Goal: Task Accomplishment & Management: Complete application form

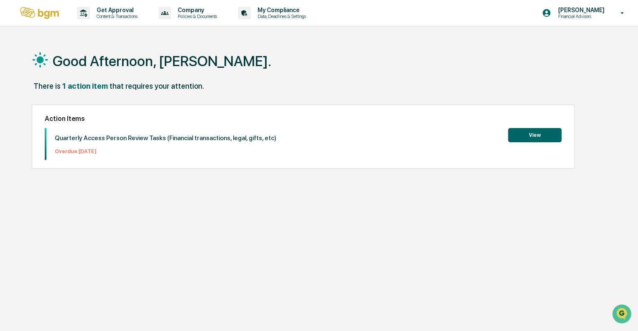
click at [543, 135] on button "View" at bounding box center [535, 135] width 54 height 14
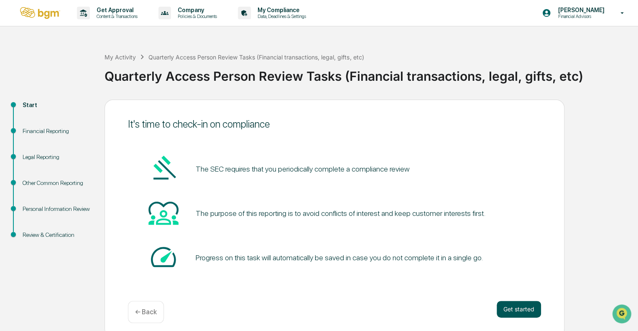
click at [526, 307] on button "Get started" at bounding box center [519, 309] width 44 height 17
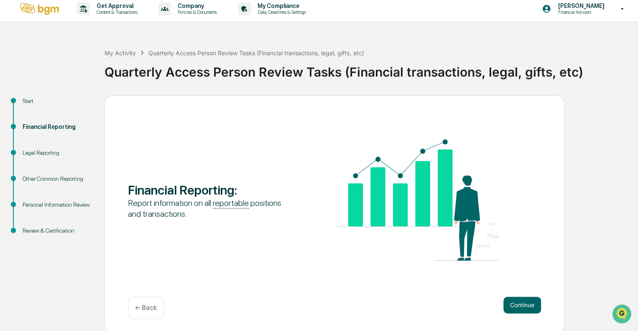
scroll to position [5, 0]
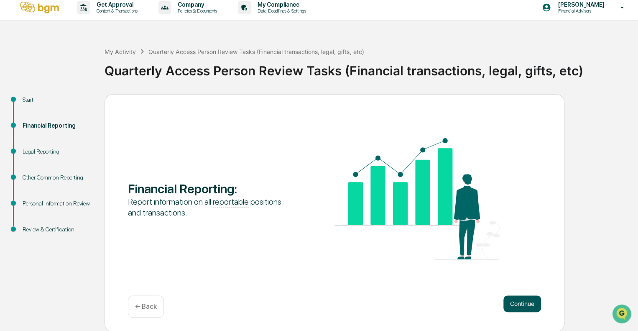
click at [527, 304] on button "Continue" at bounding box center [523, 303] width 38 height 17
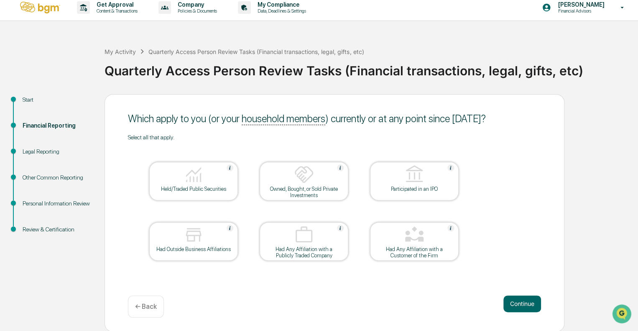
click at [188, 177] on img at bounding box center [194, 174] width 20 height 20
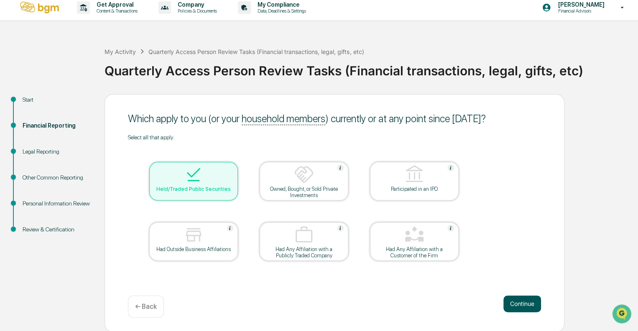
click at [528, 304] on button "Continue" at bounding box center [523, 303] width 38 height 17
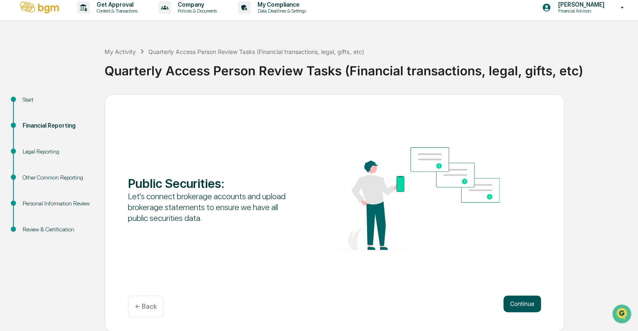
click at [525, 303] on button "Continue" at bounding box center [523, 303] width 38 height 17
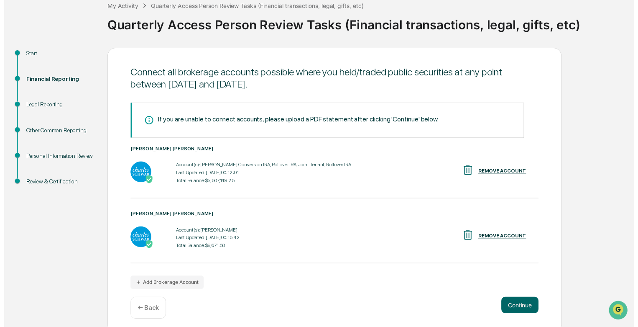
scroll to position [58, 0]
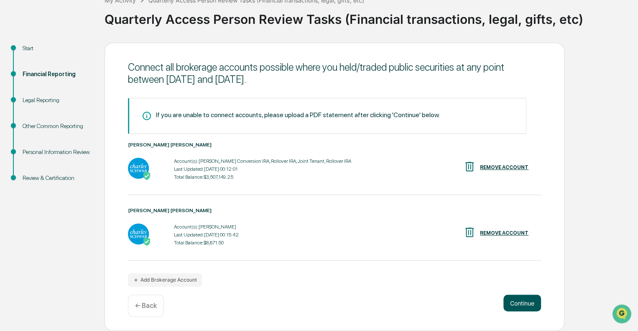
click at [527, 301] on button "Continue" at bounding box center [523, 302] width 38 height 17
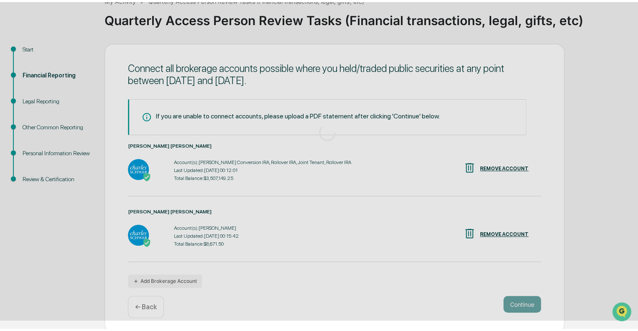
scroll to position [5, 0]
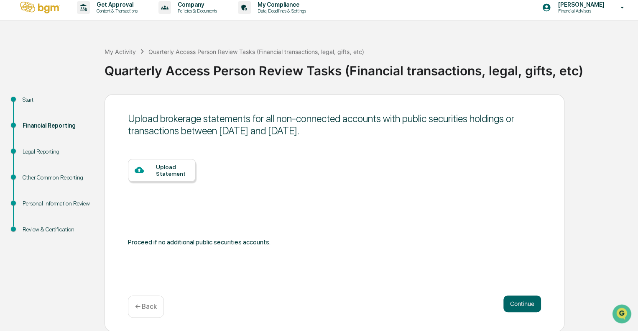
click at [167, 169] on div "Upload Statement" at bounding box center [172, 170] width 33 height 13
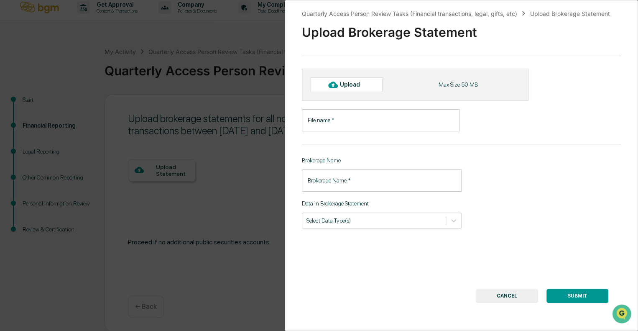
drag, startPoint x: 508, startPoint y: 298, endPoint x: 498, endPoint y: 290, distance: 12.5
click at [507, 296] on button "CANCEL" at bounding box center [507, 296] width 62 height 14
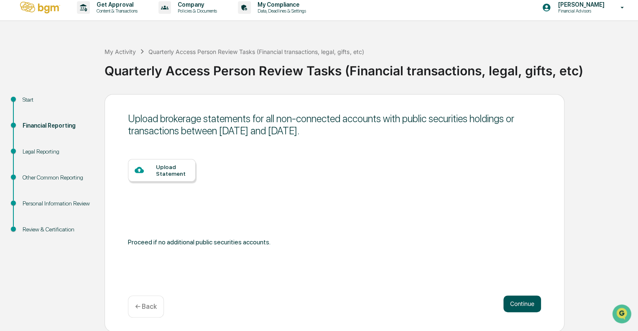
click at [514, 301] on button "Continue" at bounding box center [523, 303] width 38 height 17
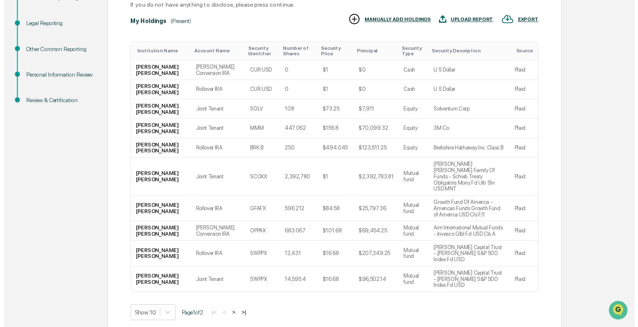
scroll to position [134, 0]
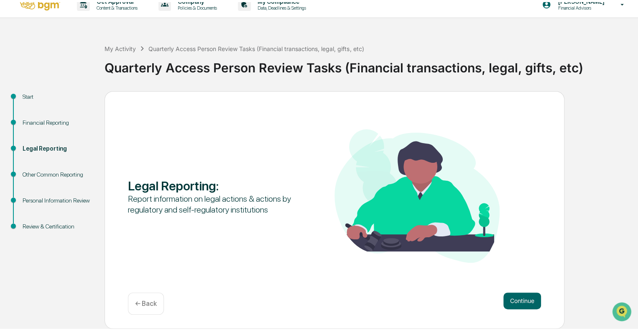
scroll to position [5, 0]
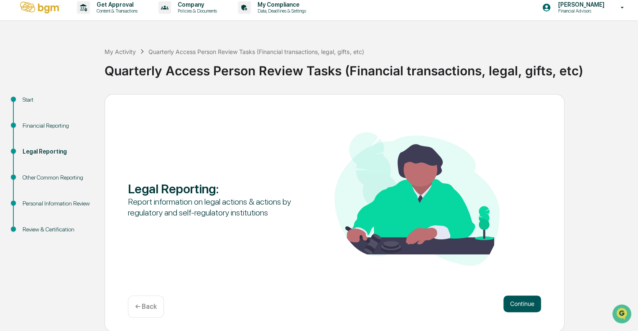
click at [517, 302] on button "Continue" at bounding box center [523, 303] width 38 height 17
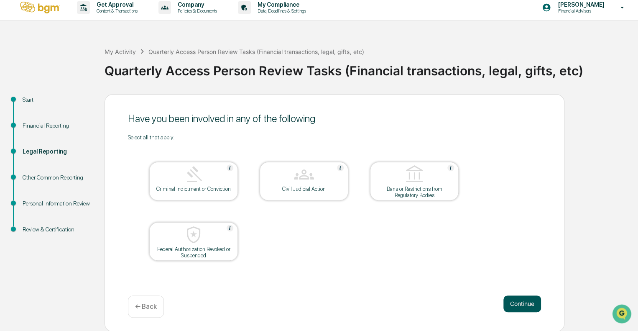
click at [523, 306] on button "Continue" at bounding box center [523, 303] width 38 height 17
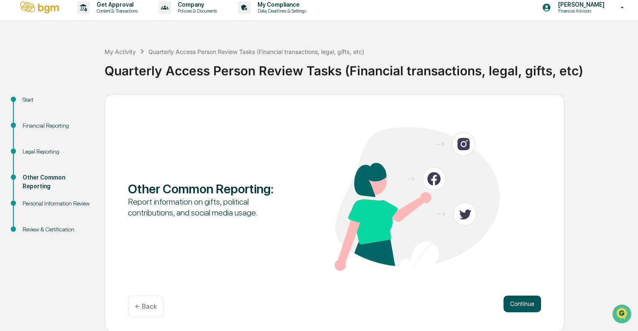
click at [525, 302] on button "Continue" at bounding box center [523, 303] width 38 height 17
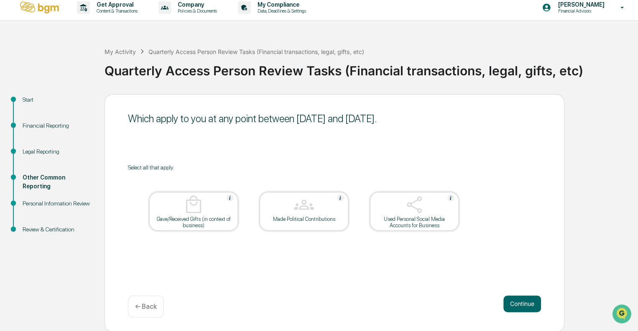
click at [189, 216] on div "Gave/Received Gifts (in context of business)" at bounding box center [193, 222] width 75 height 13
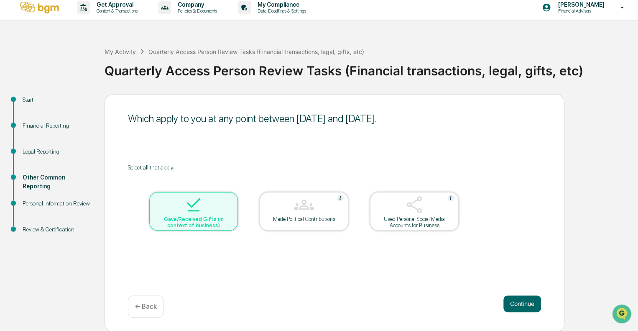
click at [407, 215] on div "Used Personal Social Media Accounts for Business" at bounding box center [414, 211] width 89 height 38
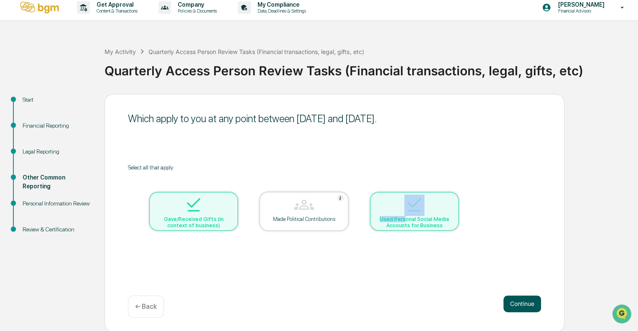
click at [514, 298] on button "Continue" at bounding box center [523, 303] width 38 height 17
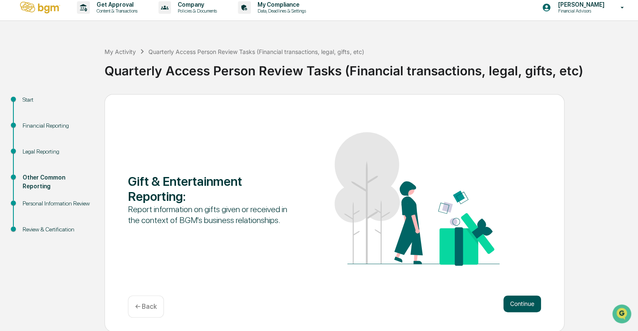
click at [525, 301] on button "Continue" at bounding box center [523, 303] width 38 height 17
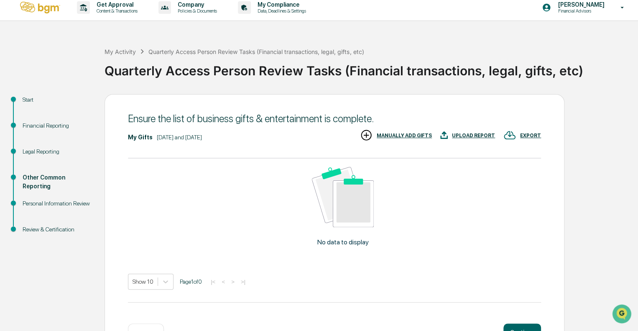
click at [419, 133] on div "MANUALLY ADD GIFTS" at bounding box center [404, 136] width 55 height 6
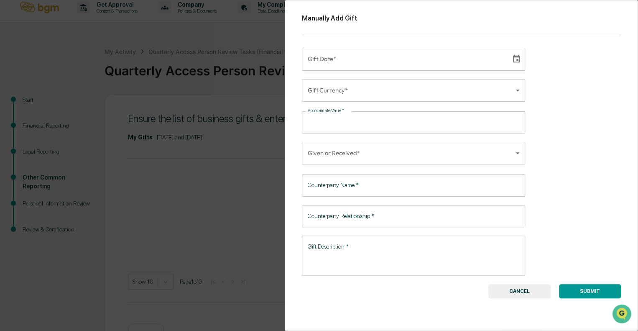
type input "**********"
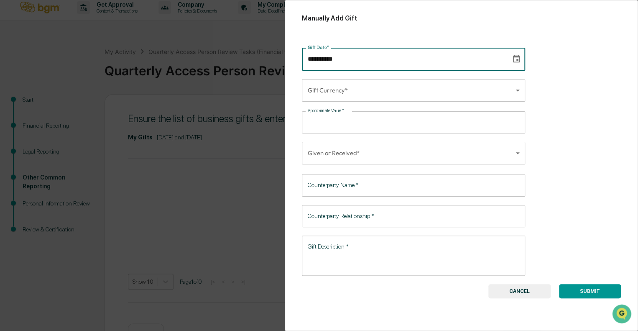
click at [361, 58] on input "**********" at bounding box center [403, 59] width 203 height 23
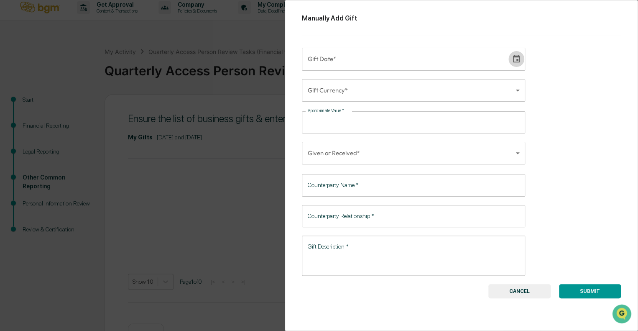
click at [514, 58] on icon "Choose date" at bounding box center [516, 58] width 9 height 9
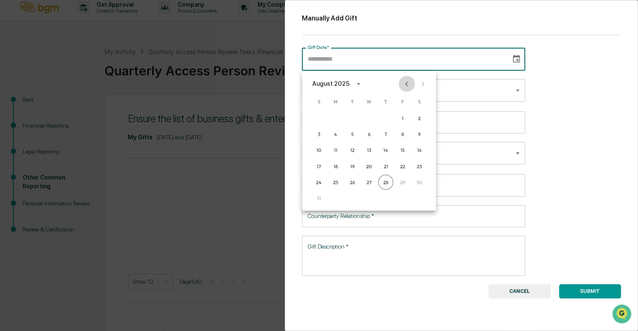
click at [408, 85] on icon "Previous month" at bounding box center [406, 83] width 9 height 9
click at [407, 85] on icon "Previous month" at bounding box center [406, 83] width 9 height 9
click at [386, 149] on button "19" at bounding box center [385, 150] width 15 height 15
type input "**********"
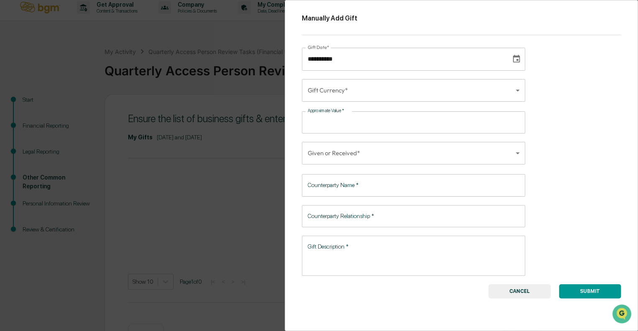
click at [375, 92] on body "**********" at bounding box center [319, 177] width 638 height 365
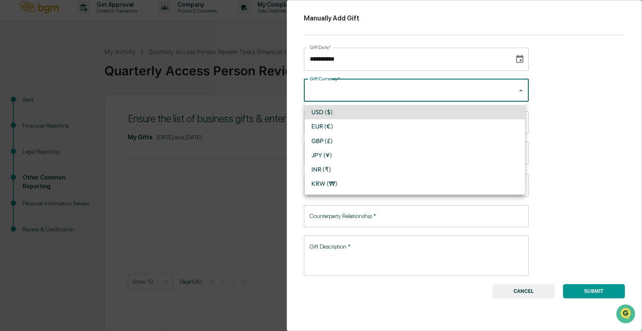
click at [330, 110] on li "USD ($)" at bounding box center [415, 112] width 220 height 14
type input "*"
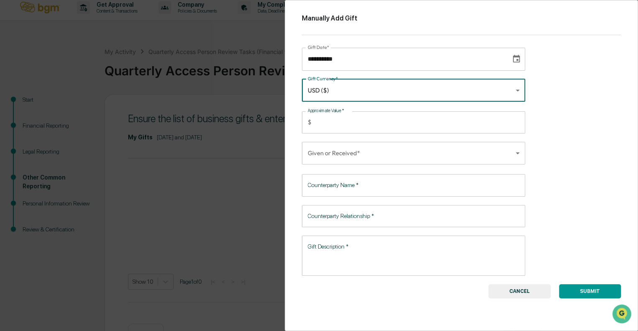
click at [338, 124] on input "Approximate Value   *" at bounding box center [420, 122] width 210 height 22
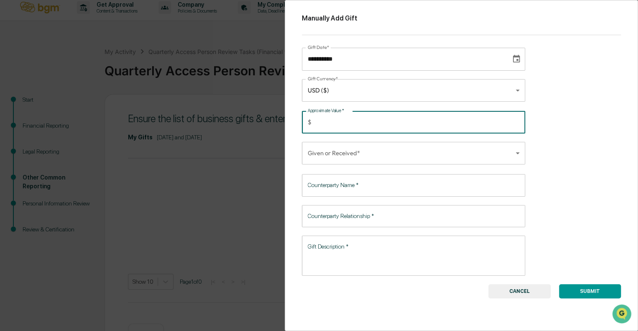
type input "***"
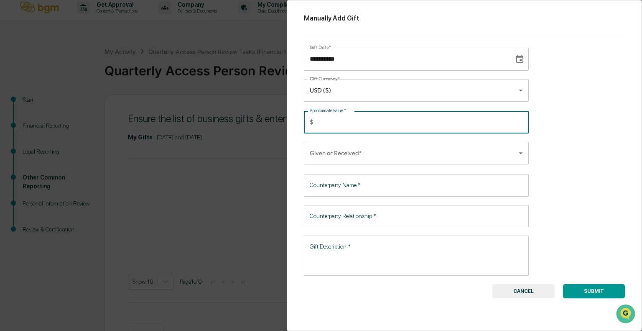
click at [351, 155] on body "**********" at bounding box center [321, 177] width 642 height 365
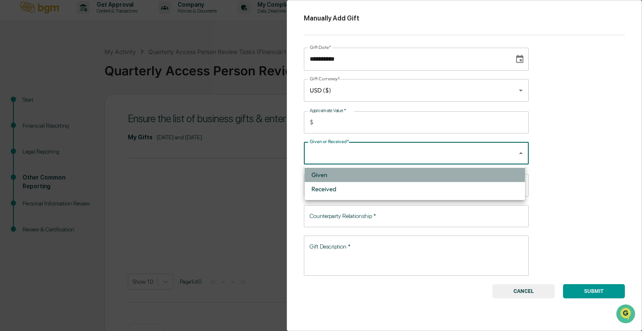
click at [334, 175] on li "Given" at bounding box center [415, 175] width 220 height 14
type input "*****"
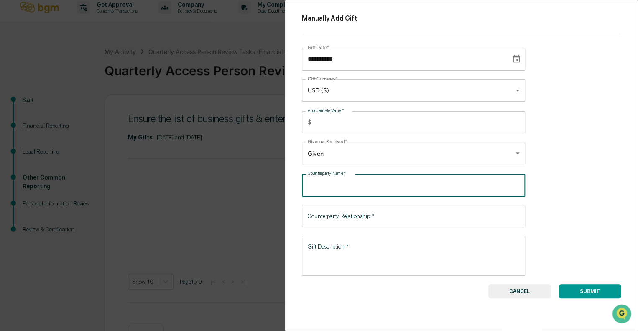
click at [371, 188] on input "Counterparty Name   *" at bounding box center [413, 185] width 223 height 22
type input "**********"
click at [349, 217] on input "Counterparty Relationship   *" at bounding box center [413, 216] width 223 height 22
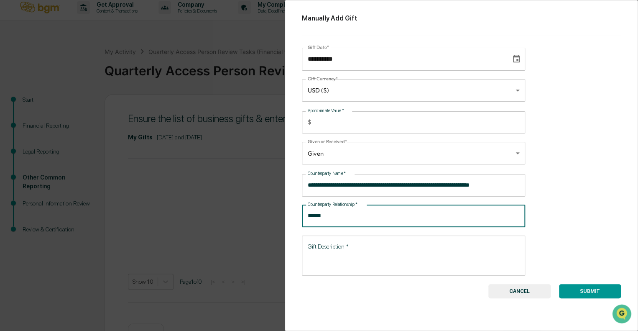
type input "******"
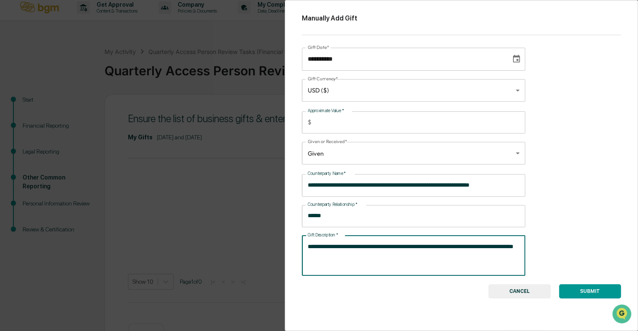
drag, startPoint x: 385, startPoint y: 246, endPoint x: 387, endPoint y: 241, distance: 4.9
click at [386, 246] on textarea "**********" at bounding box center [412, 255] width 209 height 26
type textarea "**********"
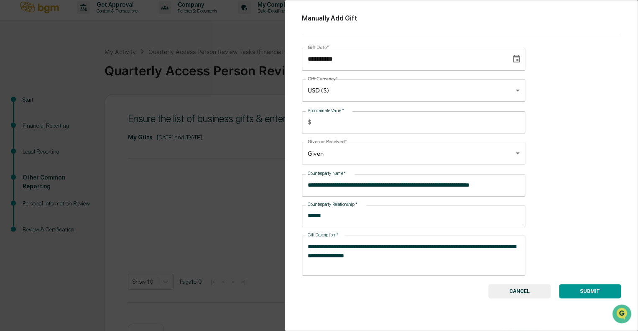
click at [581, 288] on button "SUBMIT" at bounding box center [590, 291] width 62 height 14
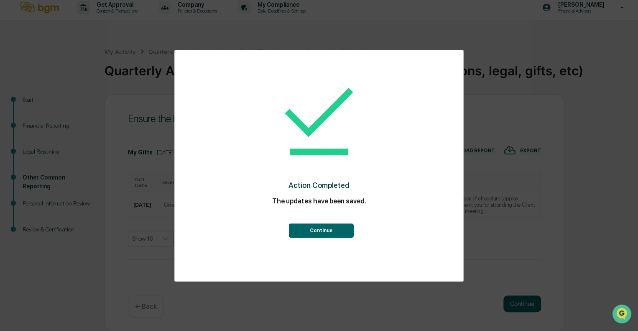
click at [337, 229] on button "Continue" at bounding box center [321, 230] width 65 height 14
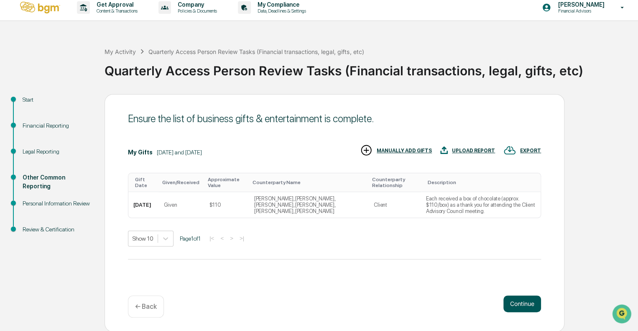
click at [533, 303] on button "Continue" at bounding box center [523, 303] width 38 height 17
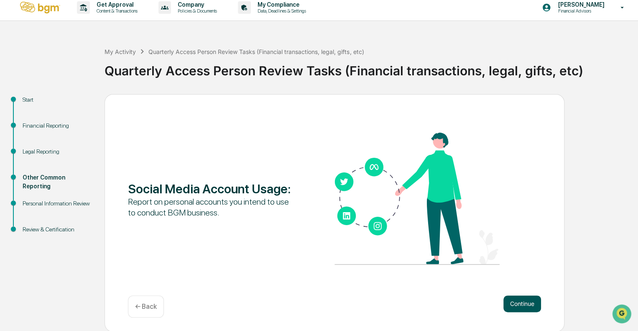
click at [521, 295] on button "Continue" at bounding box center [523, 303] width 38 height 17
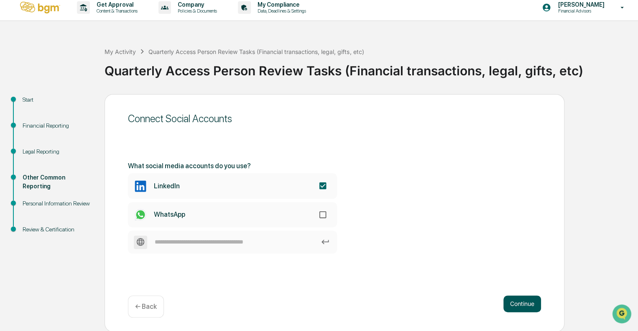
click at [522, 302] on button "Continue" at bounding box center [523, 303] width 38 height 17
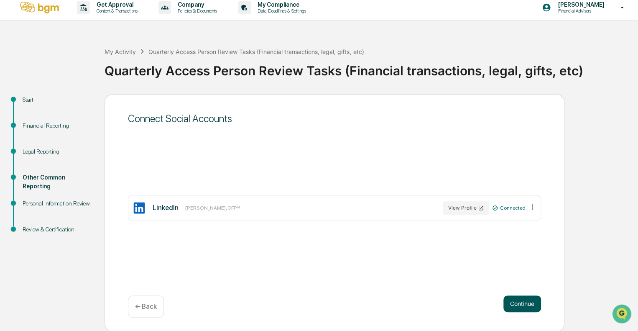
click at [531, 303] on button "Continue" at bounding box center [523, 303] width 38 height 17
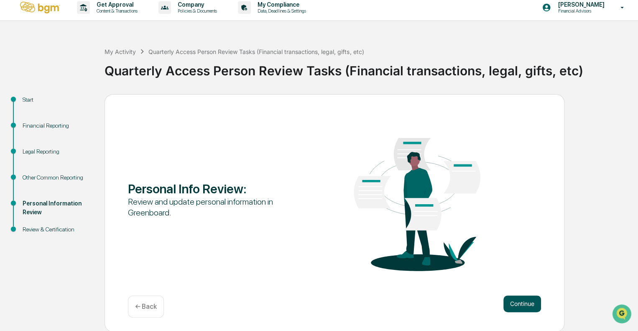
click at [514, 300] on button "Continue" at bounding box center [523, 303] width 38 height 17
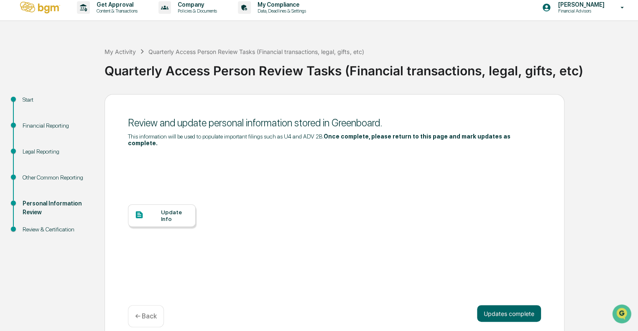
click at [174, 209] on div "Update Info" at bounding box center [175, 215] width 28 height 13
click at [520, 307] on button "Updates complete" at bounding box center [509, 313] width 64 height 17
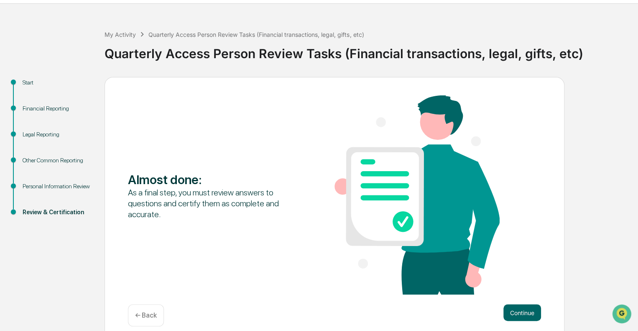
scroll to position [32, 0]
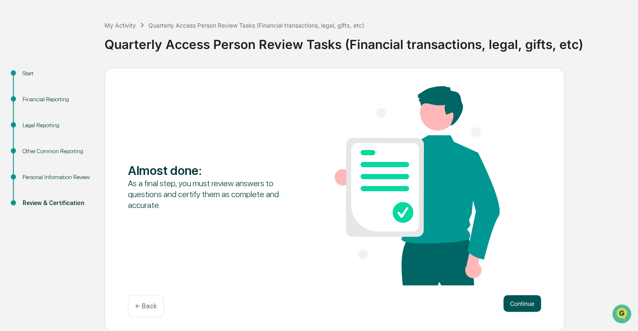
click at [517, 302] on button "Continue" at bounding box center [523, 303] width 38 height 17
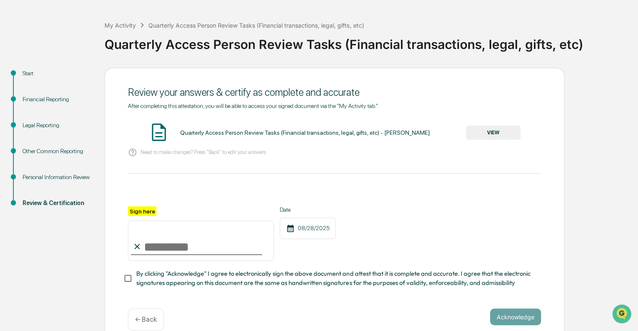
click at [176, 242] on input "Sign here" at bounding box center [201, 240] width 146 height 40
type input "**********"
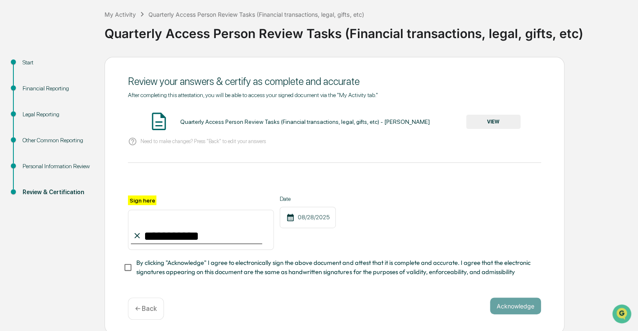
scroll to position [49, 0]
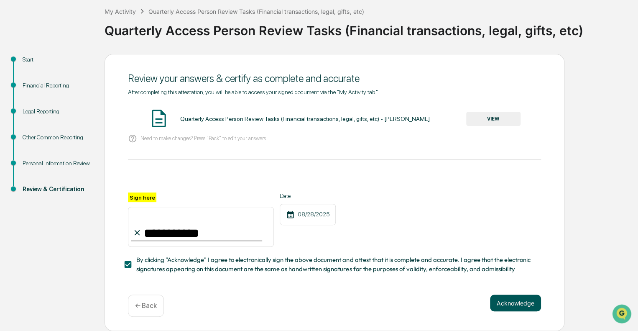
click at [508, 301] on button "Acknowledge" at bounding box center [515, 302] width 51 height 17
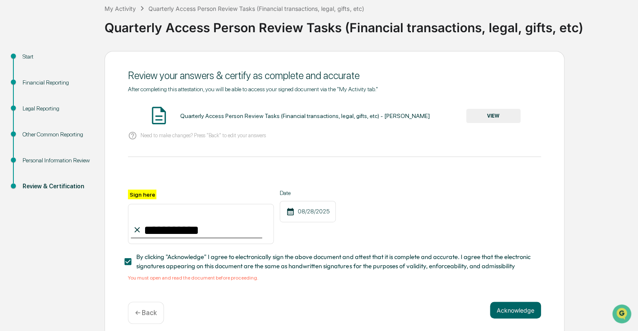
click at [496, 116] on button "VIEW" at bounding box center [493, 116] width 54 height 14
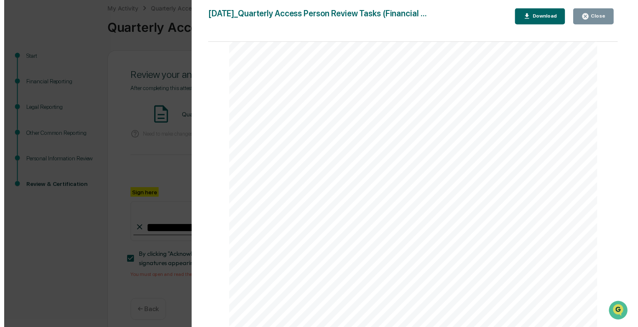
scroll to position [3590, 0]
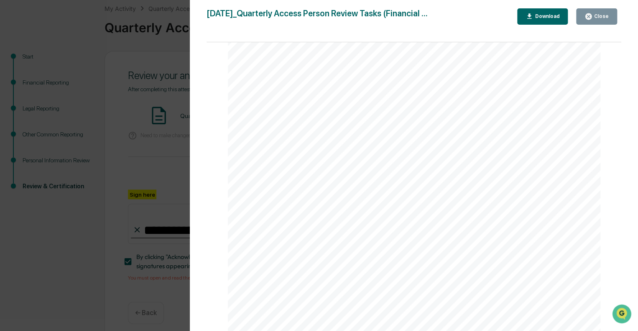
drag, startPoint x: 595, startPoint y: 14, endPoint x: 591, endPoint y: 14, distance: 4.6
click at [594, 14] on div "Close" at bounding box center [601, 16] width 16 height 6
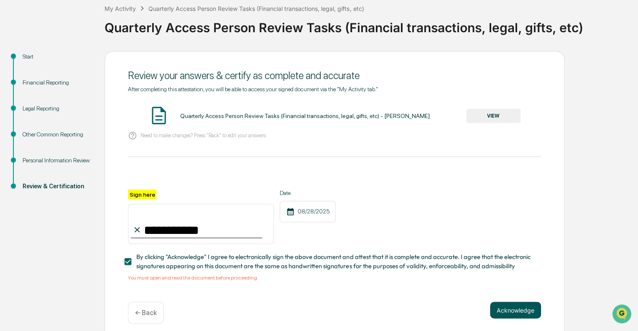
click at [522, 310] on button "Acknowledge" at bounding box center [515, 310] width 51 height 17
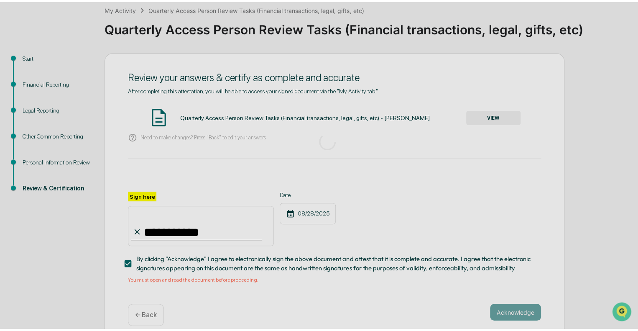
scroll to position [5, 0]
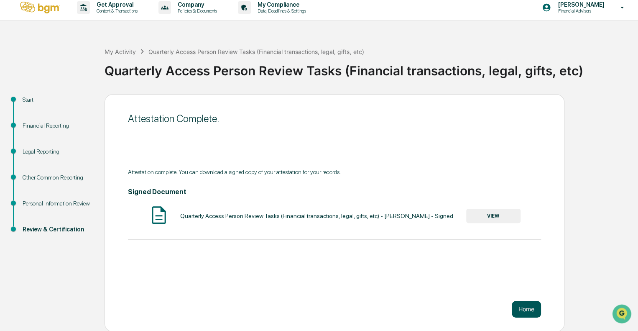
click at [519, 305] on button "Home" at bounding box center [526, 309] width 29 height 17
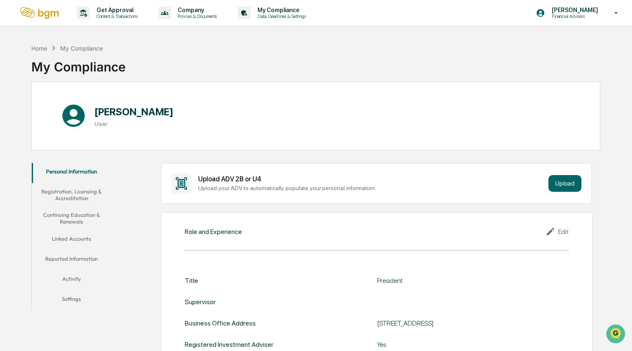
click at [66, 192] on button "Registration, Licensing & Accreditation" at bounding box center [71, 195] width 79 height 24
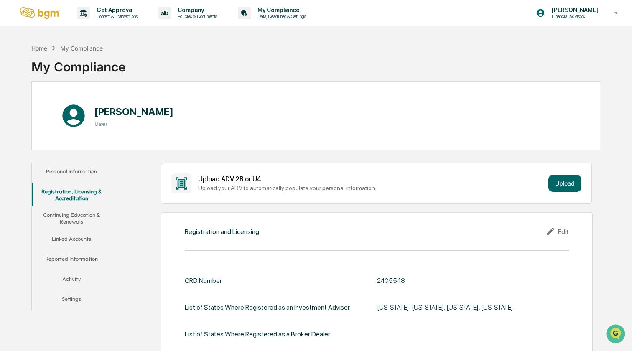
click at [74, 214] on button "Continuing Education & Renewals" at bounding box center [71, 219] width 79 height 24
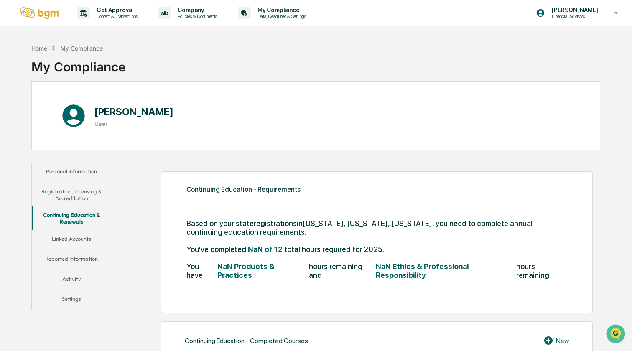
click at [79, 239] on button "Linked Accounts" at bounding box center [71, 240] width 79 height 20
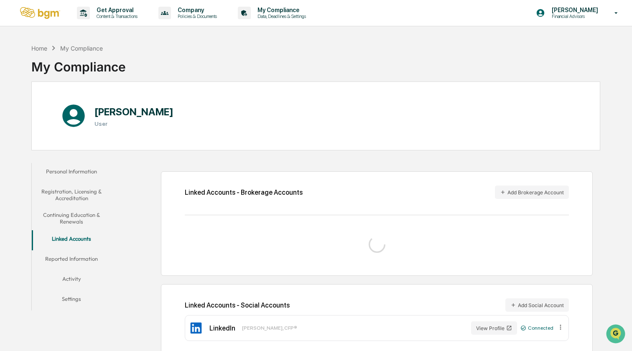
click at [69, 261] on button "Reported Information" at bounding box center [71, 261] width 79 height 20
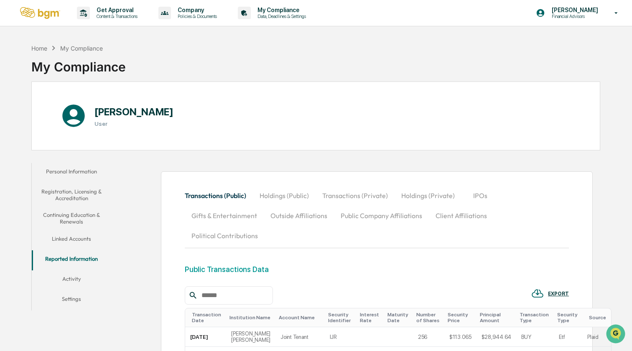
click at [71, 280] on button "Activity" at bounding box center [71, 281] width 79 height 20
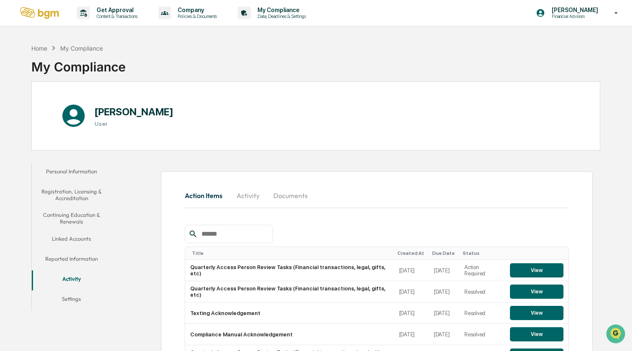
click at [69, 297] on button "Settings" at bounding box center [71, 301] width 79 height 20
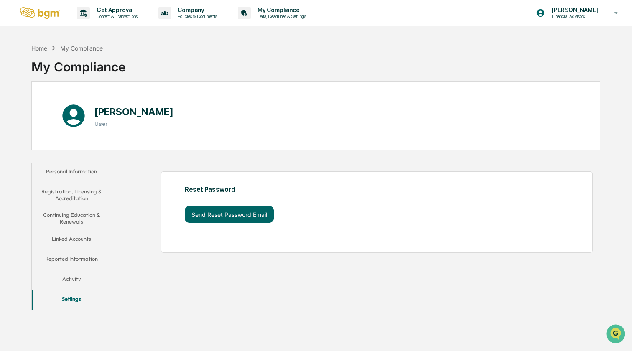
click at [70, 279] on button "Activity" at bounding box center [71, 281] width 79 height 20
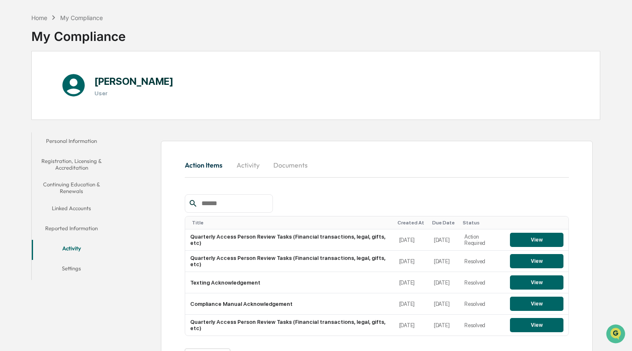
scroll to position [63, 0]
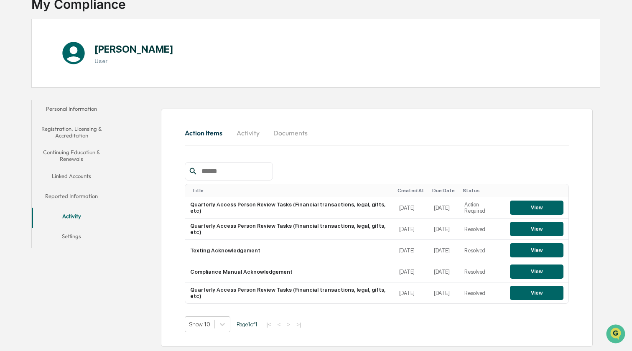
click at [75, 104] on button "Personal Information" at bounding box center [71, 110] width 79 height 20
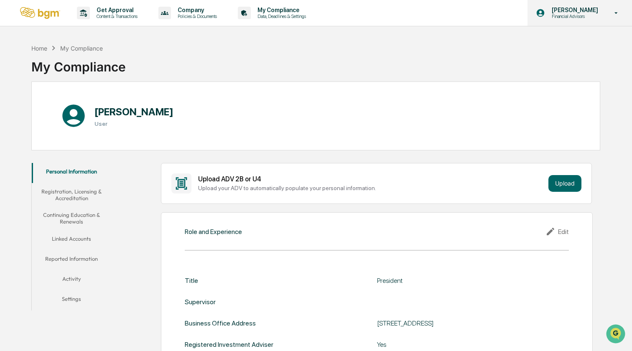
click at [620, 14] on icon at bounding box center [616, 13] width 15 height 8
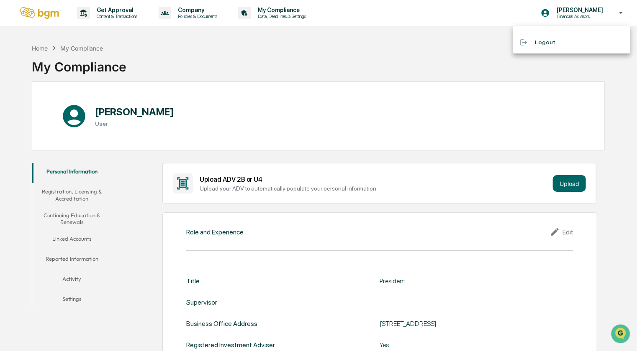
click at [432, 53] on div at bounding box center [318, 175] width 637 height 351
